Goal: Navigation & Orientation: Find specific page/section

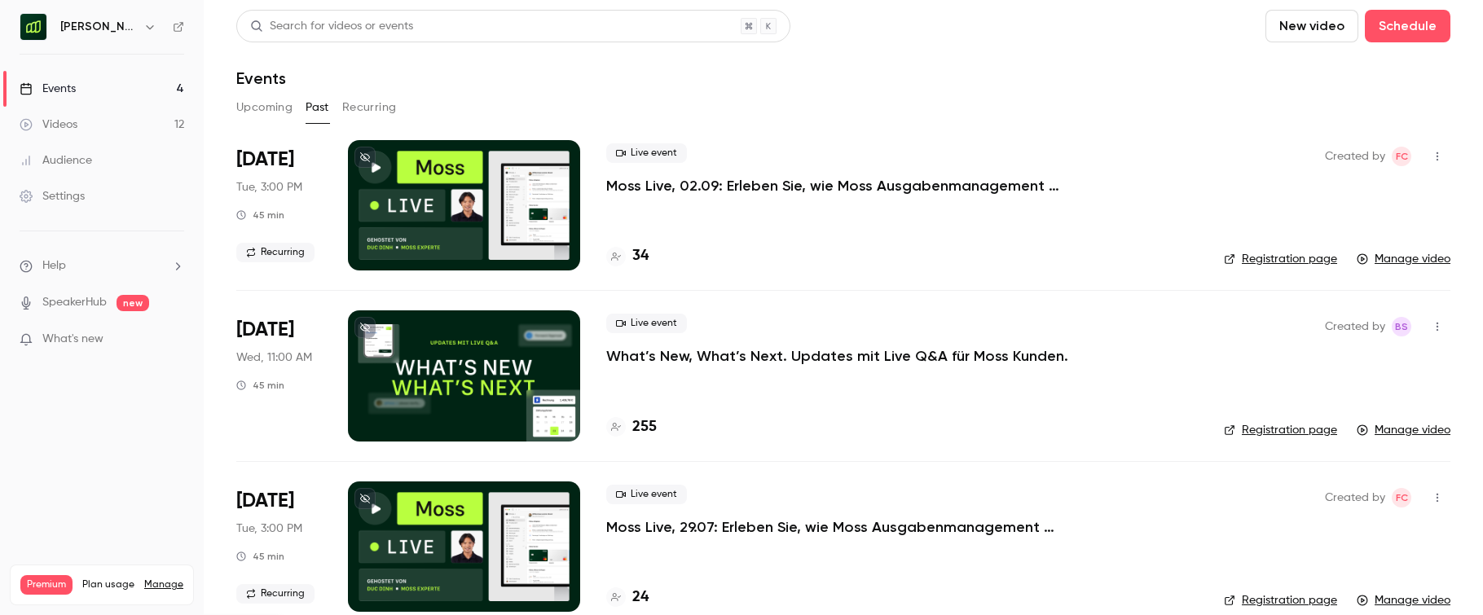
click at [103, 88] on link "Events 4" at bounding box center [102, 89] width 204 height 36
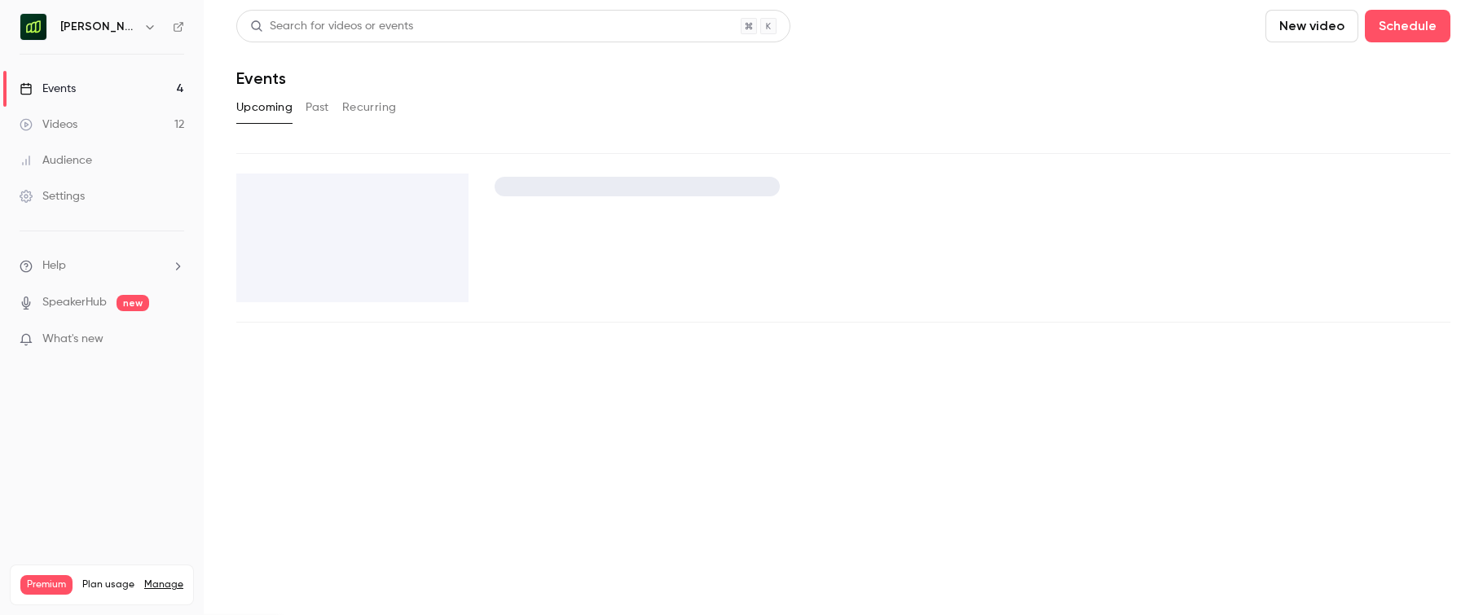
click at [126, 20] on h6 "[PERSON_NAME] [GEOGRAPHIC_DATA]" at bounding box center [98, 27] width 77 height 16
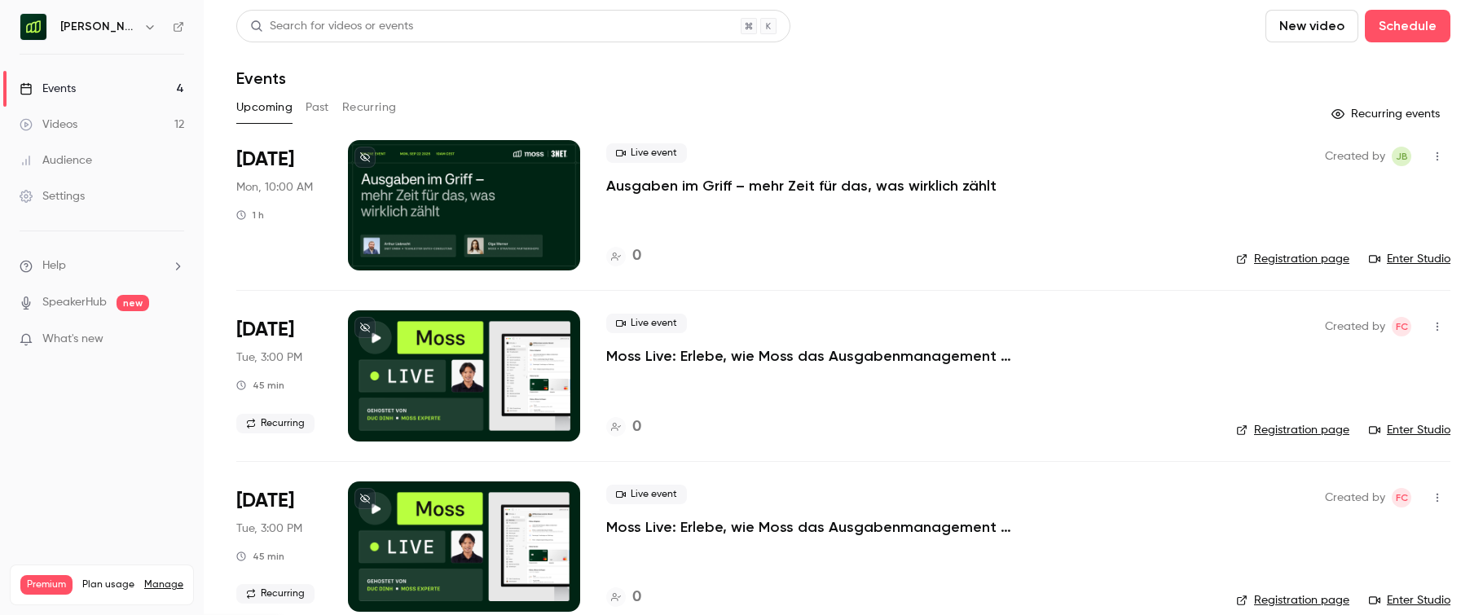
click at [150, 24] on icon "button" at bounding box center [149, 26] width 13 height 13
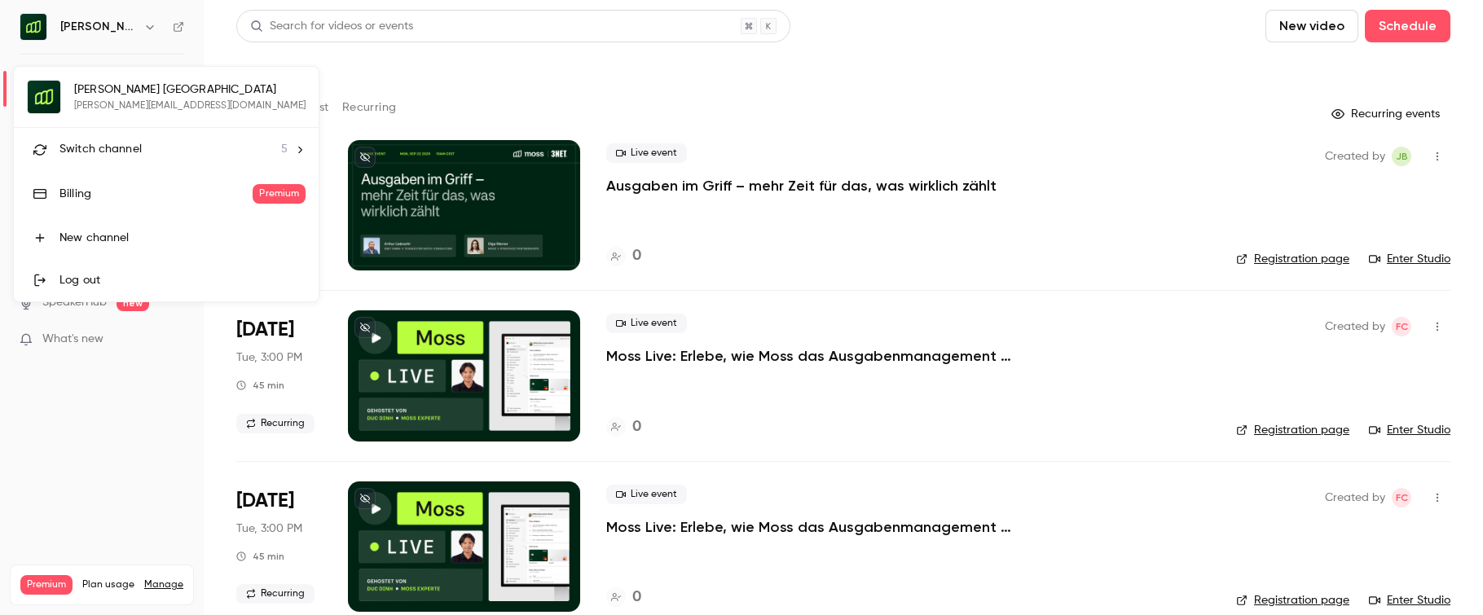
click at [124, 173] on link "Billing Premium" at bounding box center [166, 194] width 305 height 46
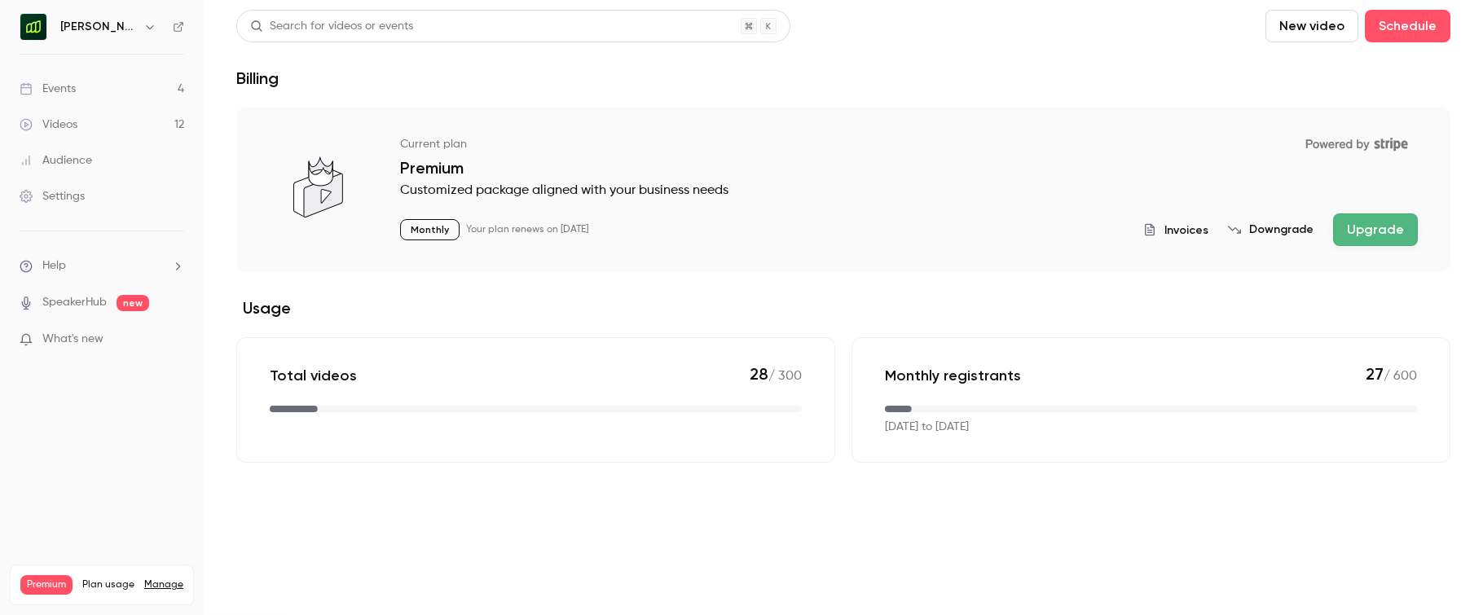
click at [142, 28] on button "button" at bounding box center [150, 27] width 20 height 20
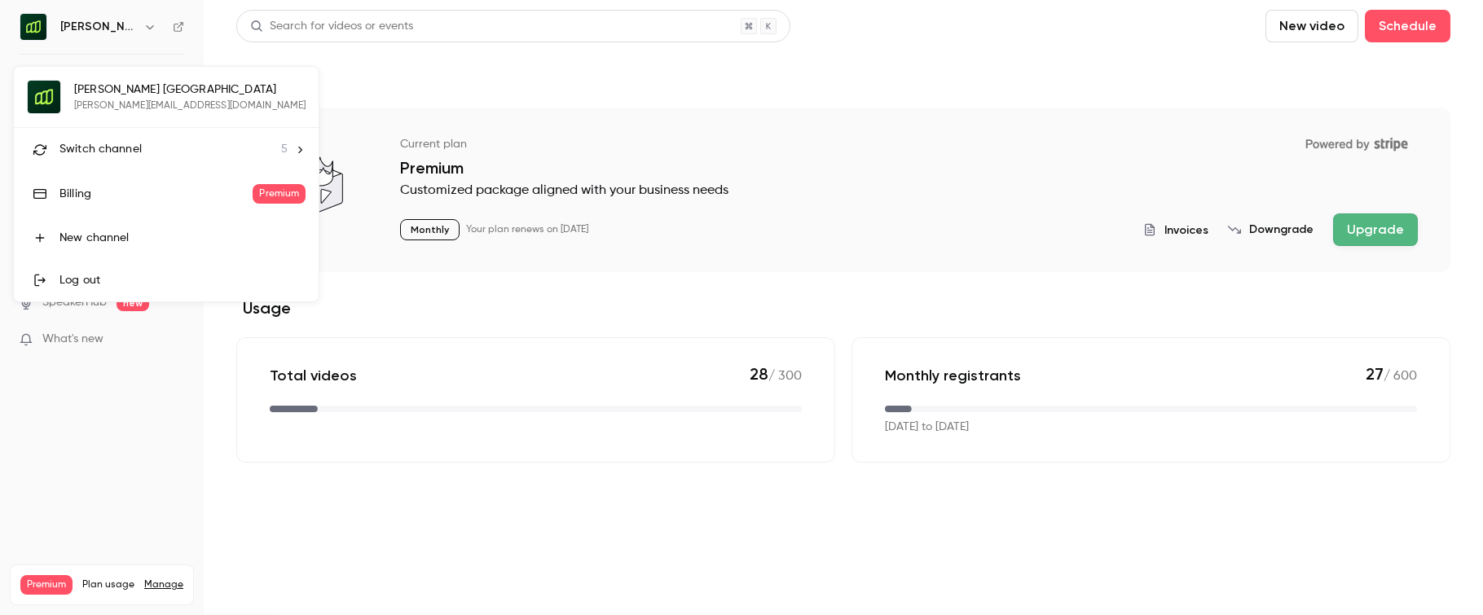
click at [138, 144] on span "Switch channel" at bounding box center [100, 149] width 82 height 17
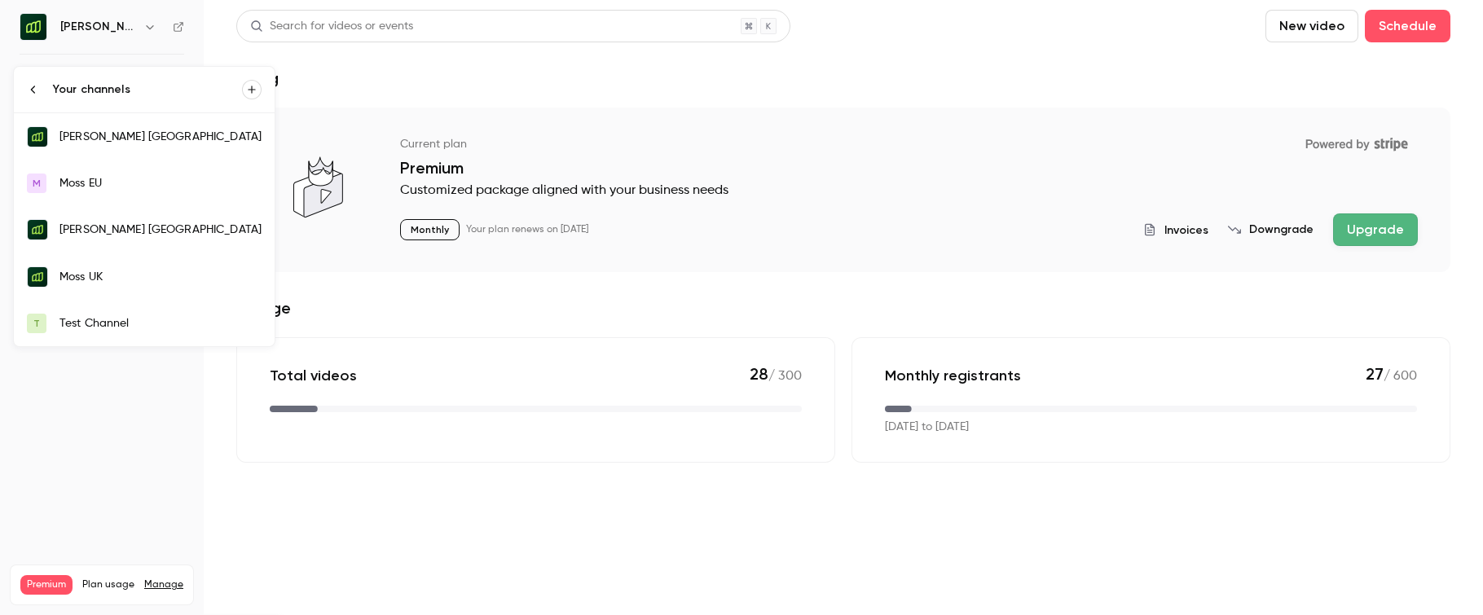
click at [155, 269] on div "Moss UK" at bounding box center [160, 277] width 202 height 16
